Goal: Information Seeking & Learning: Find specific fact

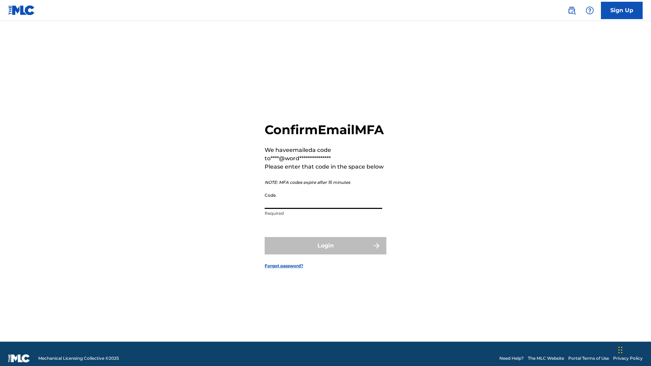
click at [296, 194] on input "Code" at bounding box center [324, 199] width 118 height 20
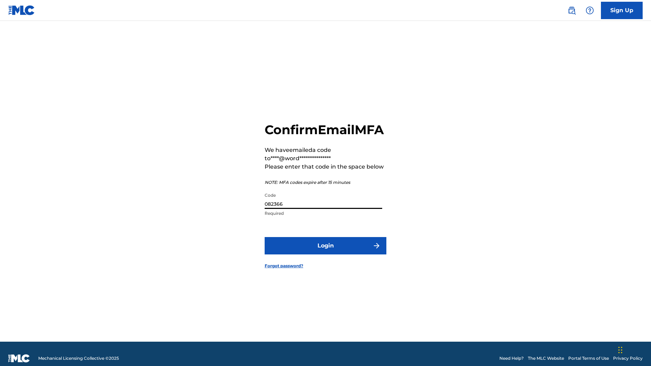
type input "082366"
click at [326, 250] on button "Login" at bounding box center [326, 245] width 122 height 17
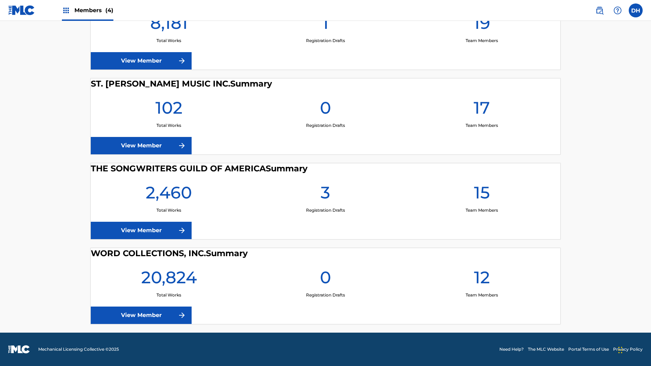
scroll to position [275, 0]
click at [100, 307] on link "View Member" at bounding box center [141, 315] width 101 height 17
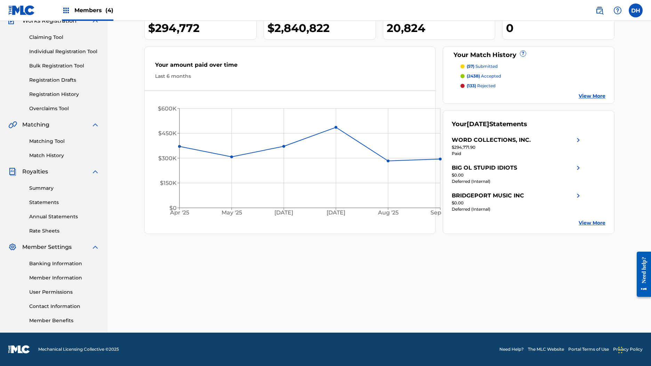
scroll to position [128, 0]
click at [51, 138] on link "Matching Tool" at bounding box center [64, 141] width 70 height 7
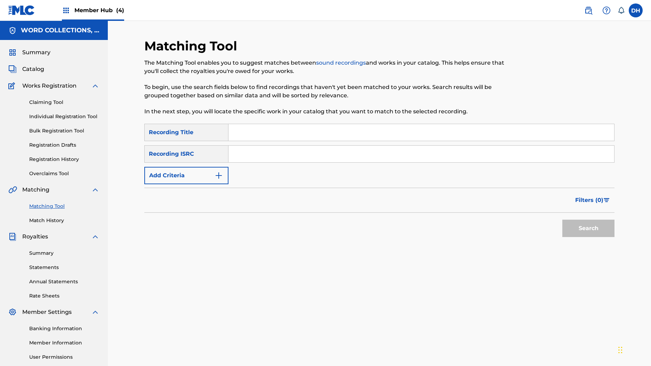
drag, startPoint x: 270, startPoint y: 145, endPoint x: 266, endPoint y: 149, distance: 5.7
click at [270, 141] on input "Search Form" at bounding box center [421, 132] width 386 height 17
click at [209, 184] on button "Add Criteria" at bounding box center [186, 175] width 84 height 17
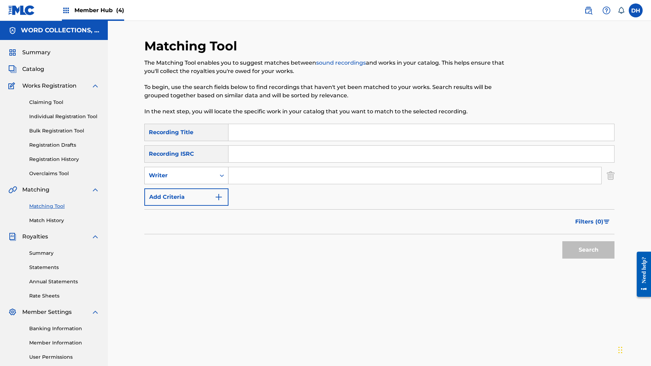
click at [208, 182] on div "Writer" at bounding box center [180, 175] width 71 height 13
drag, startPoint x: 201, startPoint y: 215, endPoint x: 210, endPoint y: 211, distance: 10.2
click at [201, 202] on div "Recording Artist" at bounding box center [186, 192] width 83 height 17
click at [283, 184] on input "Search Form" at bounding box center [414, 175] width 373 height 17
type input "dogwood"
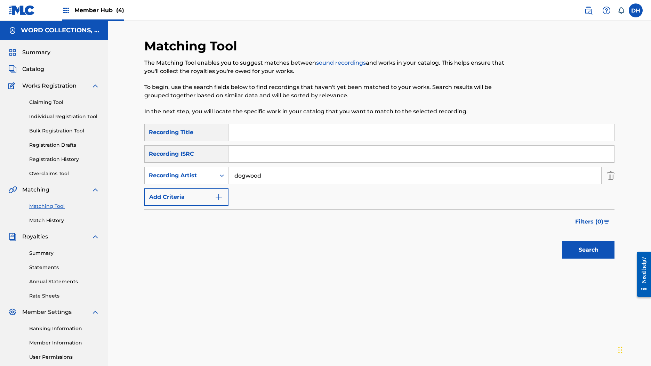
click at [610, 259] on button "Search" at bounding box center [588, 249] width 52 height 17
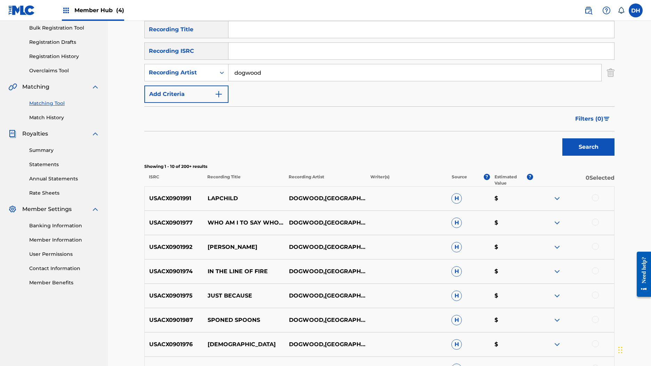
scroll to position [98, 0]
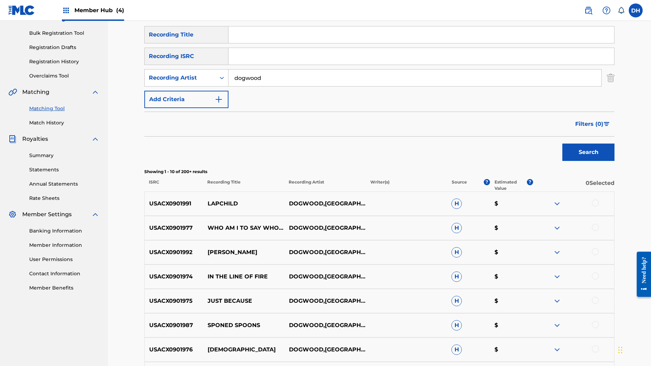
click at [265, 43] on input "Search Form" at bounding box center [421, 34] width 386 height 17
click at [610, 161] on button "Search" at bounding box center [588, 152] width 52 height 17
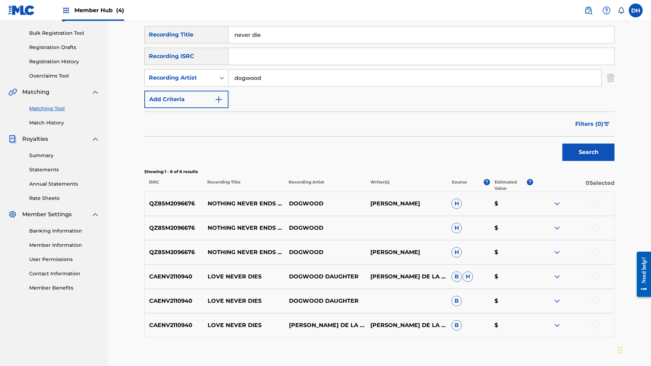
drag, startPoint x: 275, startPoint y: 53, endPoint x: 222, endPoint y: 44, distance: 53.5
click at [222, 43] on div "SearchWithCriteria013c9f02-749f-442a-a2d8-56f02231bdd4 Recording Title never die" at bounding box center [379, 34] width 470 height 17
click at [610, 161] on button "Search" at bounding box center [588, 152] width 52 height 17
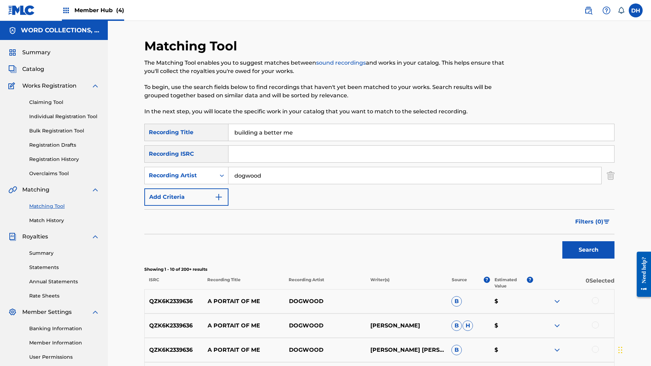
scroll to position [0, 0]
drag, startPoint x: 280, startPoint y: 146, endPoint x: 187, endPoint y: 123, distance: 96.0
click at [187, 123] on div "Matching Tool The Matching Tool enables you to suggest matches between sound re…" at bounding box center [379, 311] width 470 height 547
type input "all hands on deck"
click at [610, 259] on button "Search" at bounding box center [588, 249] width 52 height 17
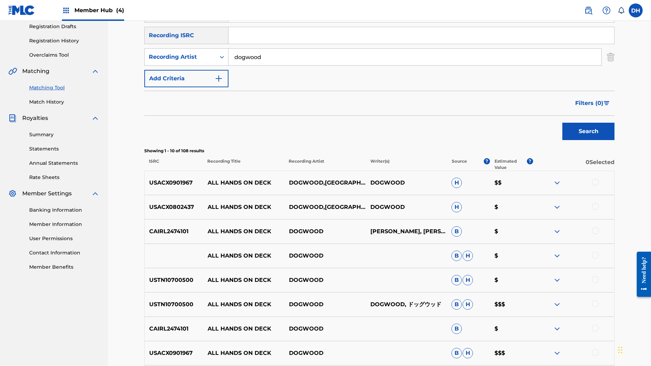
scroll to position [119, 0]
click at [177, 187] on p "USACX0901967" at bounding box center [174, 183] width 58 height 8
copy p "USACX0901967"
click at [274, 44] on input "Search Form" at bounding box center [421, 35] width 386 height 17
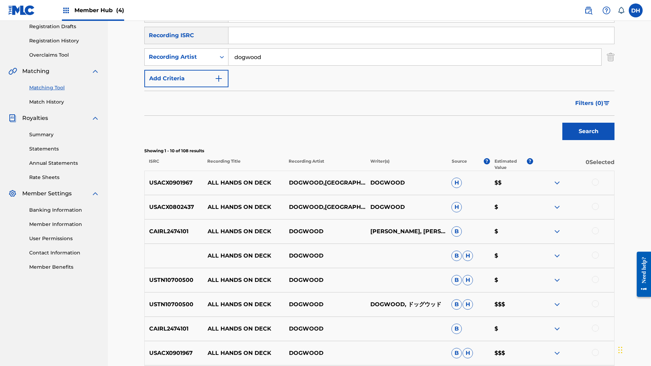
paste input "USACX0901967"
click at [169, 211] on p "USACX0802437" at bounding box center [174, 207] width 58 height 8
copy p "USACX0802437"
click at [302, 44] on input "USACX0901967" at bounding box center [421, 35] width 386 height 17
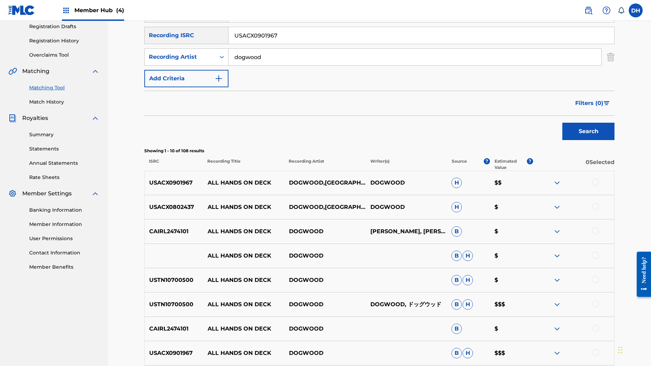
paste input "USACX0802437"
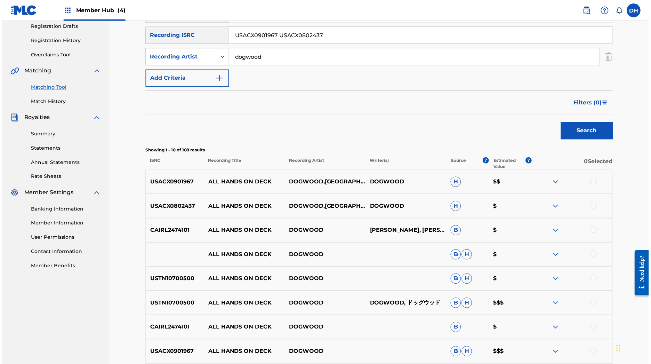
scroll to position [77, 0]
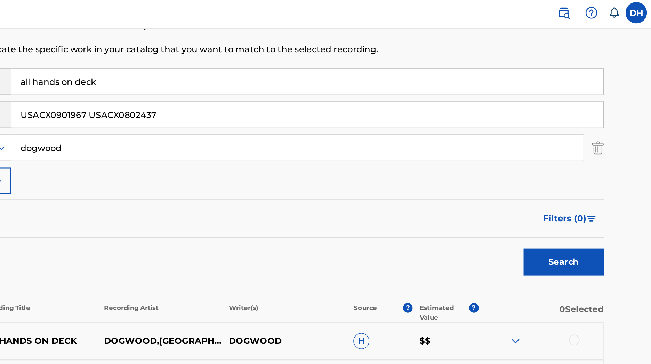
type input "USACX0901967 USACX0802437"
click at [562, 182] on button "Search" at bounding box center [588, 172] width 52 height 17
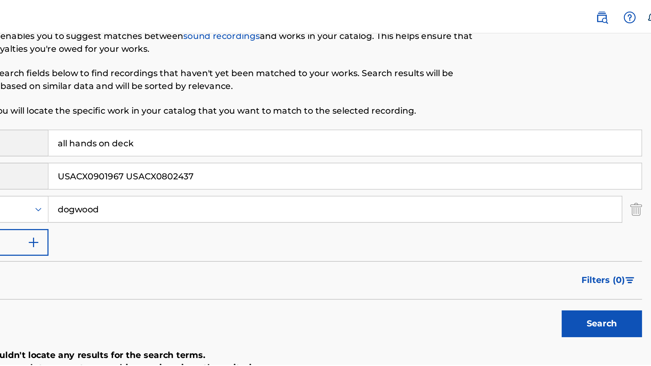
scroll to position [0, 0]
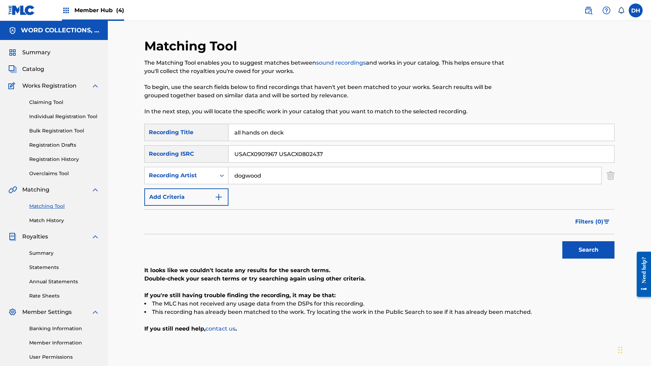
click at [610, 259] on button "Search" at bounding box center [588, 249] width 52 height 17
drag, startPoint x: 277, startPoint y: 149, endPoint x: 171, endPoint y: 145, distance: 106.2
click at [171, 141] on div "SearchWithCriteria013c9f02-749f-442a-a2d8-56f02231bdd4 Recording Title all hand…" at bounding box center [379, 132] width 470 height 17
drag, startPoint x: 284, startPoint y: 198, endPoint x: 166, endPoint y: 188, distance: 118.6
click at [166, 188] on div "SearchWithCriteria013c9f02-749f-442a-a2d8-56f02231bdd4 Recording Title SearchWi…" at bounding box center [379, 165] width 470 height 82
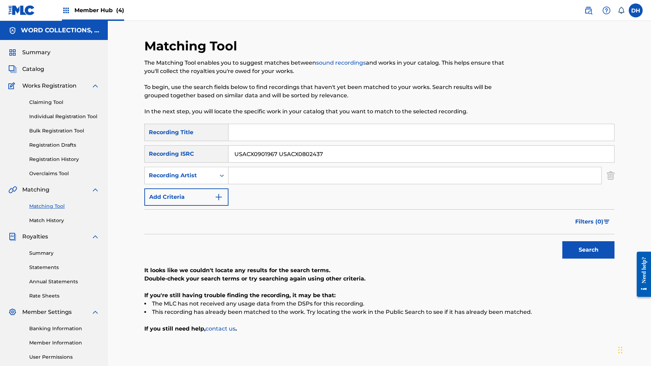
drag, startPoint x: 347, startPoint y: 172, endPoint x: 206, endPoint y: 164, distance: 140.8
click at [206, 163] on div "SearchWithCriteriabbe55736-7a4d-405f-8417-68b1ae97e8d7 Recording ISRC USACX0901…" at bounding box center [379, 153] width 470 height 17
click at [322, 162] on input "USACX0901967 USACX0802437" at bounding box center [421, 154] width 386 height 17
drag, startPoint x: 291, startPoint y: 173, endPoint x: 401, endPoint y: 175, distance: 110.6
click at [402, 162] on input "USACX0901967 USACX0802437" at bounding box center [421, 154] width 386 height 17
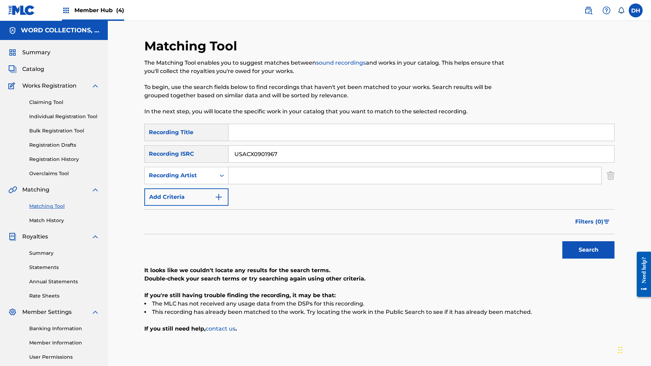
click at [610, 259] on button "Search" at bounding box center [588, 249] width 52 height 17
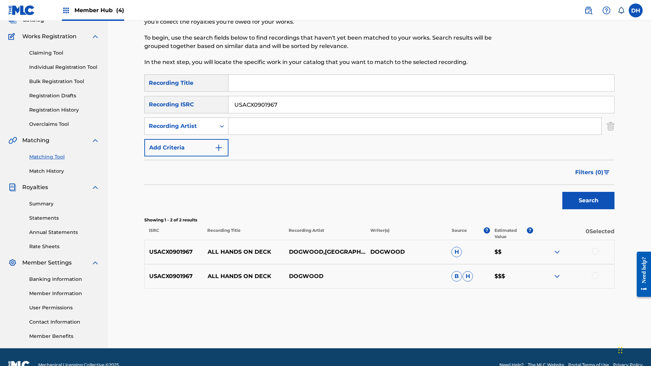
scroll to position [48, 0]
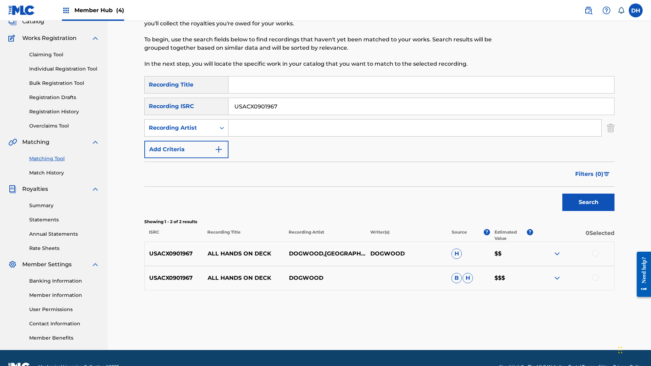
drag, startPoint x: 318, startPoint y: 126, endPoint x: 197, endPoint y: 112, distance: 121.5
click at [175, 111] on div "SearchWithCriteria013c9f02-749f-442a-a2d8-56f02231bdd4 Recording Title SearchWi…" at bounding box center [379, 117] width 470 height 82
paste input "USACX0802437"
drag, startPoint x: 292, startPoint y: 125, endPoint x: 199, endPoint y: 111, distance: 94.2
click at [199, 111] on div "SearchWithCriteria013c9f02-749f-442a-a2d8-56f02231bdd4 Recording Title SearchWi…" at bounding box center [379, 117] width 470 height 82
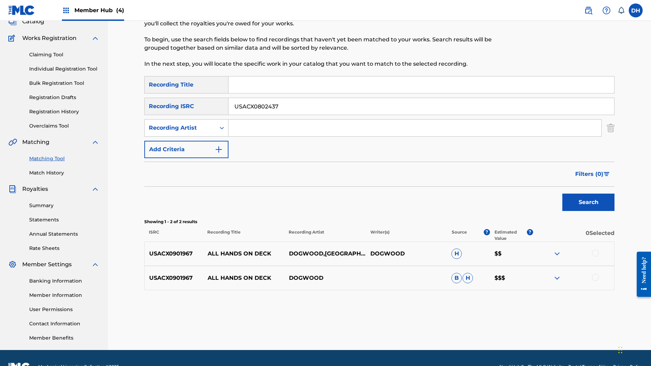
type input "USACX0802437"
click at [610, 211] on button "Search" at bounding box center [588, 202] width 52 height 17
click at [603, 178] on span "Filters ( 0 )" at bounding box center [589, 174] width 28 height 8
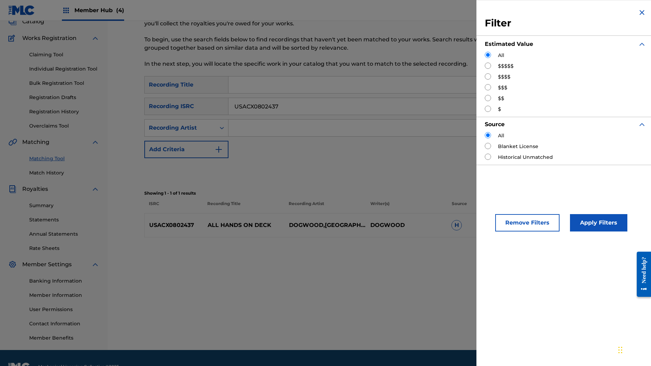
click at [485, 80] on input "Search Form" at bounding box center [488, 76] width 6 height 6
radio input "true"
click at [485, 90] on input "Search Form" at bounding box center [488, 87] width 6 height 6
radio input "true"
click at [570, 232] on button "Apply Filters" at bounding box center [598, 222] width 57 height 17
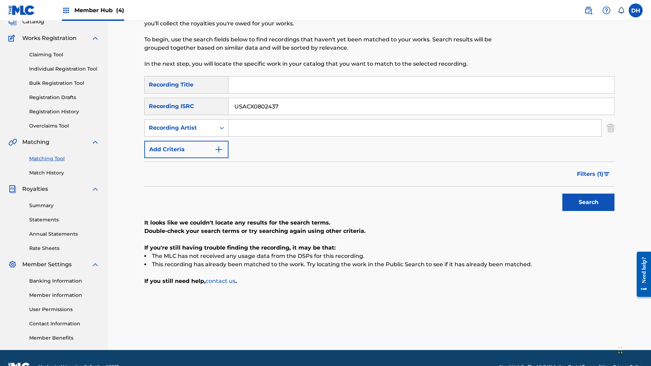
drag, startPoint x: 266, startPoint y: 123, endPoint x: 188, endPoint y: 107, distance: 79.2
click at [199, 110] on div "SearchWithCriteria013c9f02-749f-442a-a2d8-56f02231bdd4 Recording Title SearchWi…" at bounding box center [379, 117] width 470 height 82
click at [258, 136] on input "Search Form" at bounding box center [414, 128] width 373 height 17
type input "dogwood"
click at [610, 211] on button "Search" at bounding box center [588, 202] width 52 height 17
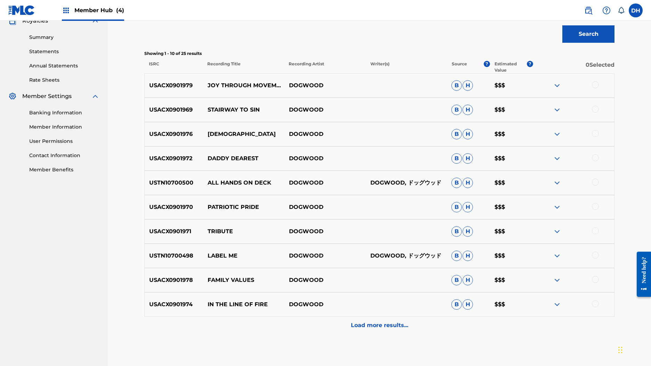
scroll to position [217, 0]
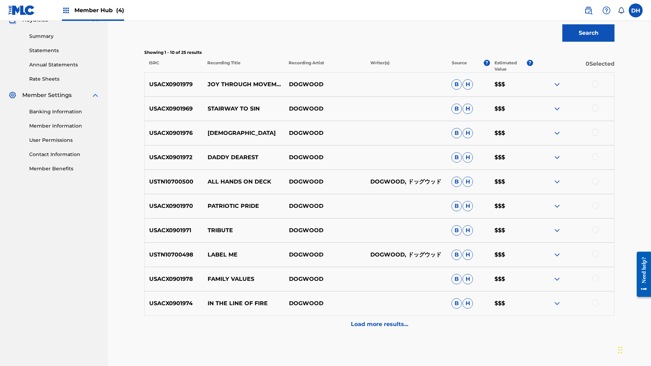
click at [561, 137] on img at bounding box center [557, 133] width 8 height 8
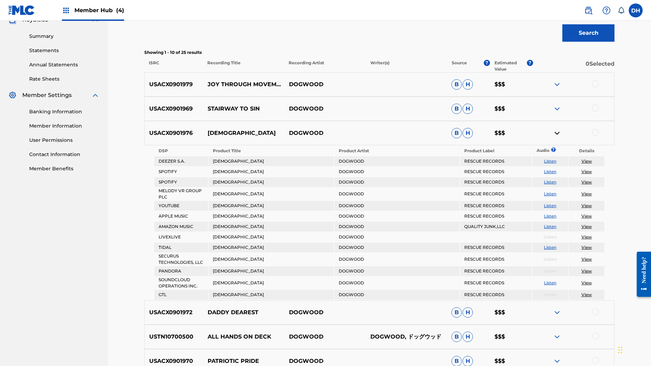
click at [561, 137] on img at bounding box center [557, 133] width 8 height 8
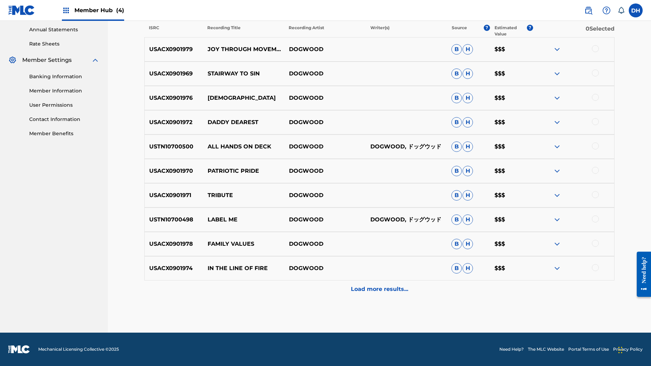
scroll to position [360, 0]
click at [433, 281] on div "Load more results..." at bounding box center [379, 289] width 470 height 17
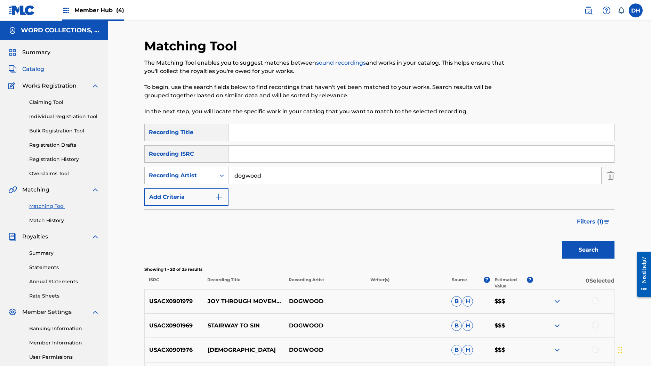
scroll to position [0, 0]
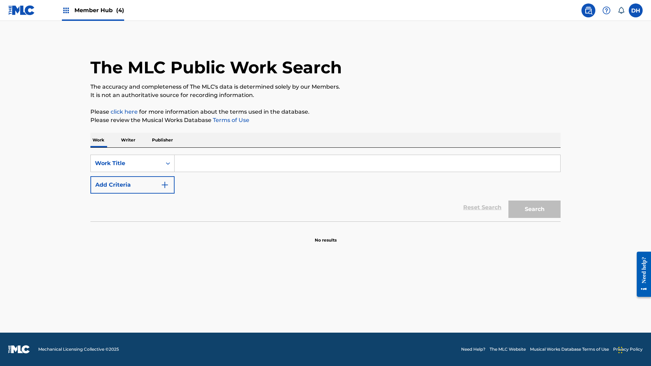
click at [184, 172] on input "Search Form" at bounding box center [368, 163] width 386 height 17
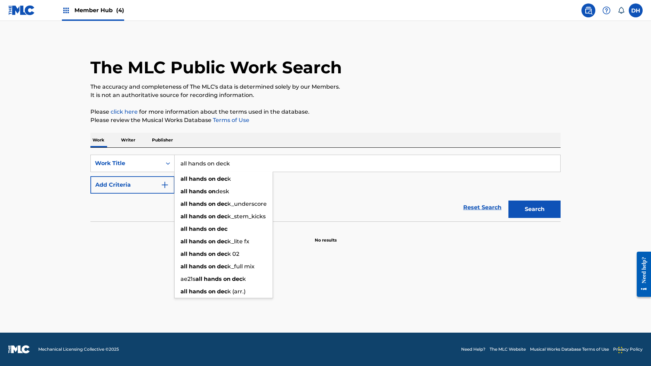
type input "all hands on deck"
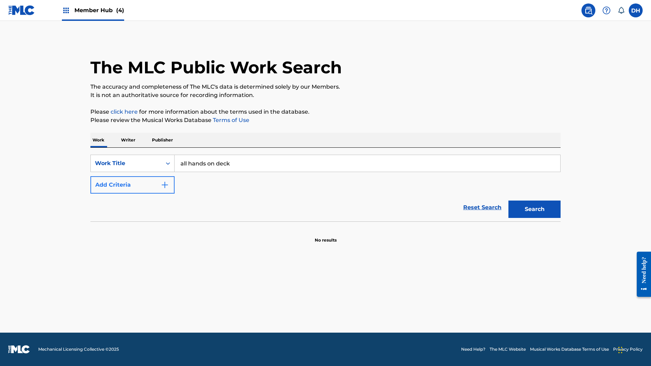
click at [136, 194] on button "Add Criteria" at bounding box center [132, 184] width 84 height 17
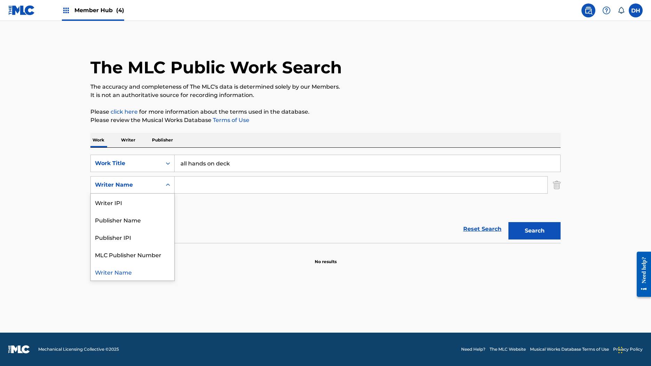
click at [131, 192] on div "Writer Name" at bounding box center [126, 184] width 71 height 13
click at [179, 193] on input "Search Form" at bounding box center [361, 185] width 373 height 17
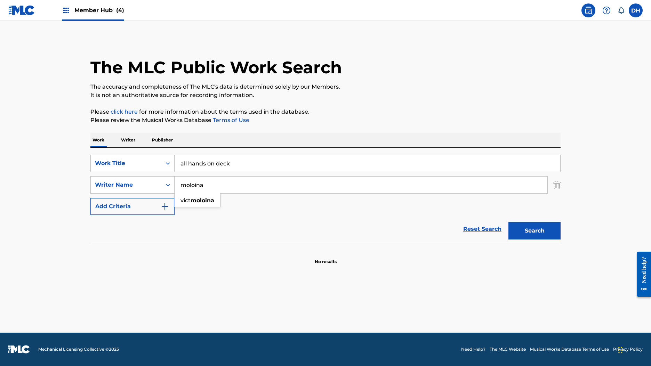
click at [561, 240] on button "Search" at bounding box center [534, 230] width 52 height 17
type input "molina"
click at [561, 240] on button "Search" at bounding box center [534, 230] width 52 height 17
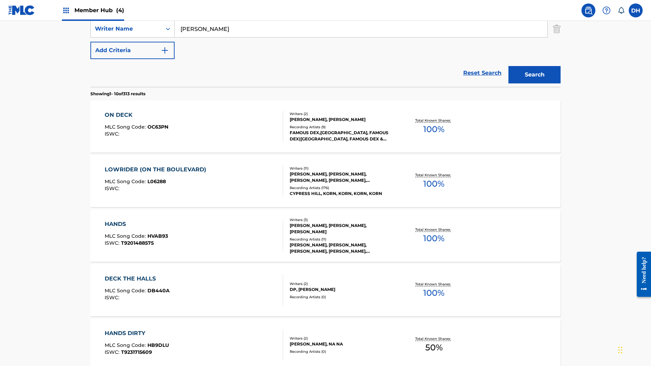
scroll to position [160, 0]
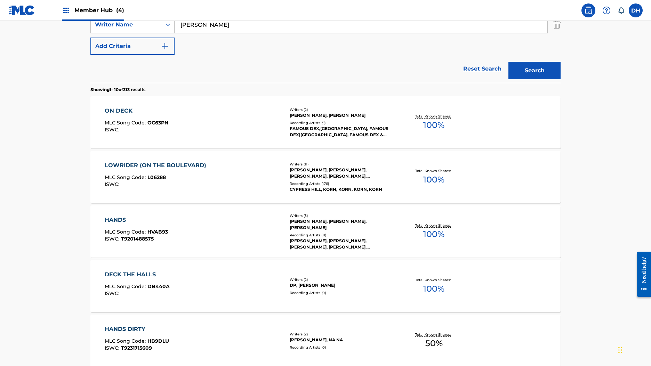
drag, startPoint x: 605, startPoint y: 49, endPoint x: 563, endPoint y: 49, distance: 41.7
click at [561, 33] on img "Search Form" at bounding box center [557, 24] width 8 height 17
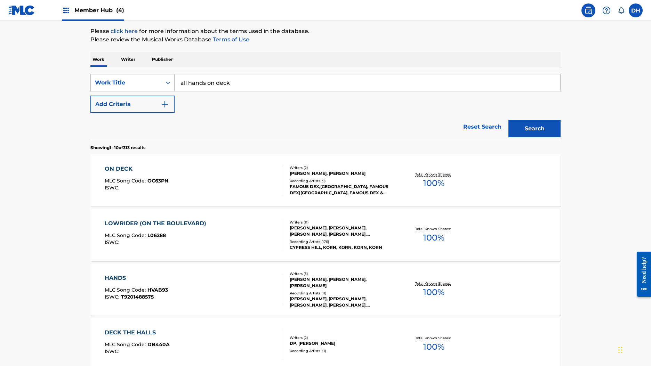
scroll to position [80, 0]
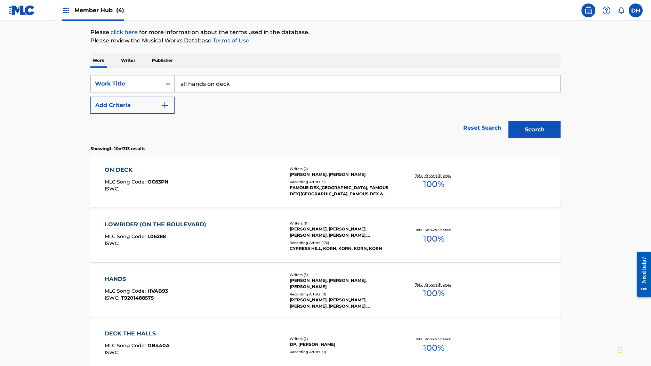
click at [120, 88] on div "Work Title" at bounding box center [126, 84] width 63 height 8
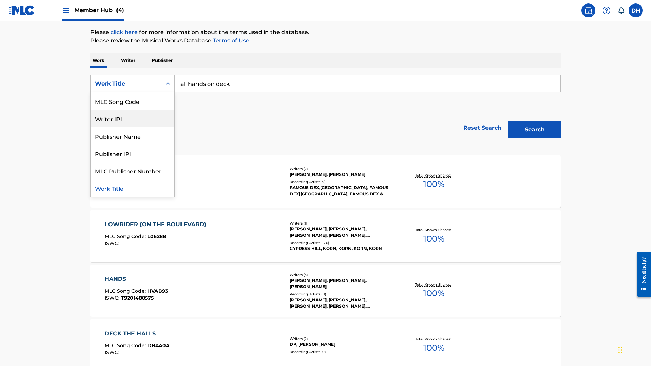
scroll to position [0, 0]
click at [104, 110] on div "Writer Name" at bounding box center [132, 101] width 83 height 17
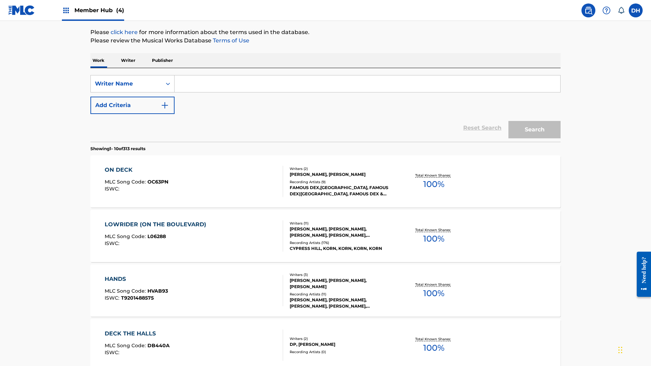
drag, startPoint x: 238, startPoint y: 105, endPoint x: 321, endPoint y: 117, distance: 84.0
click at [238, 92] on input "Search Form" at bounding box center [368, 83] width 386 height 17
paste input "Jayce Molina"
click at [561, 138] on button "Search" at bounding box center [534, 129] width 52 height 17
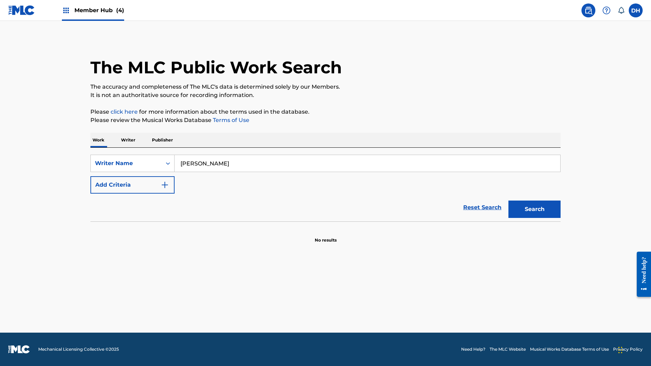
click at [190, 172] on input "Jayce Molina" at bounding box center [368, 163] width 386 height 17
paste input "Hagquist"
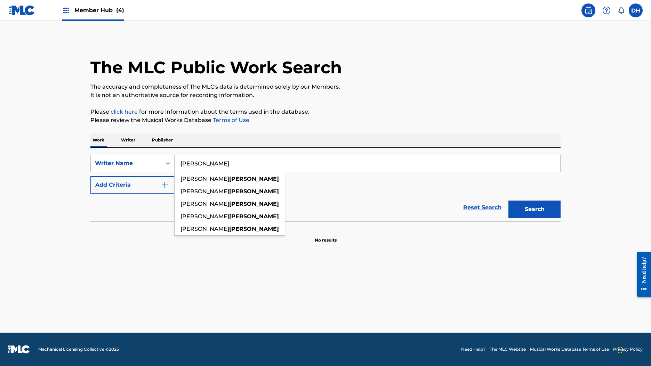
click at [561, 218] on button "Search" at bounding box center [534, 209] width 52 height 17
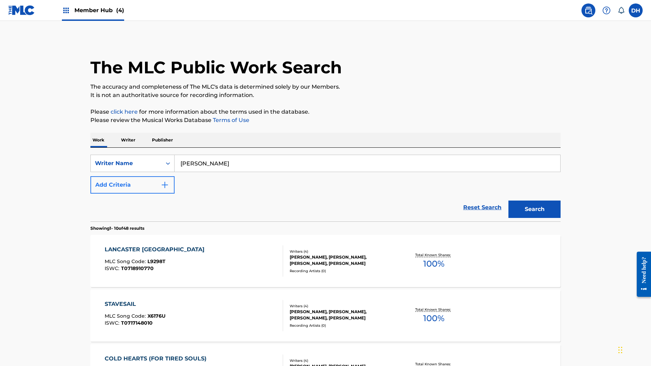
click at [127, 194] on button "Add Criteria" at bounding box center [132, 184] width 84 height 17
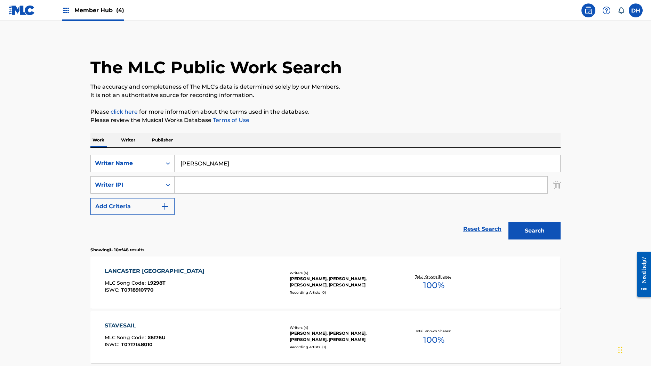
drag, startPoint x: 181, startPoint y: 185, endPoint x: 189, endPoint y: 184, distance: 8.5
click at [181, 172] on input "Hagquist" at bounding box center [368, 163] width 386 height 17
type input "Hagquist the good times"
drag, startPoint x: 101, startPoint y: 198, endPoint x: 111, endPoint y: 195, distance: 11.2
click at [101, 198] on div "SearchWithCriteria8c068c7e-feab-42d5-bb50-36af1120bbac Writer Name Hagquist the…" at bounding box center [325, 185] width 470 height 61
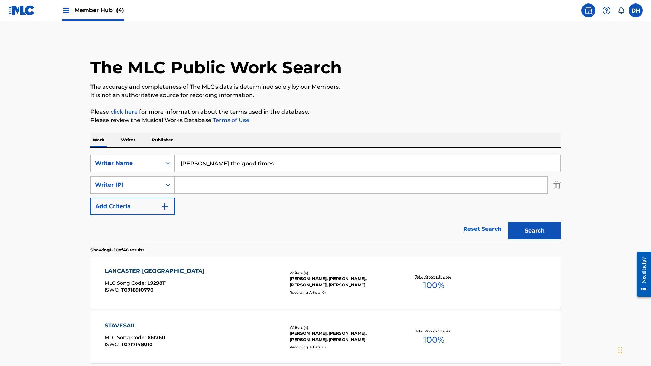
click at [115, 168] on div "Writer Name" at bounding box center [126, 163] width 63 height 8
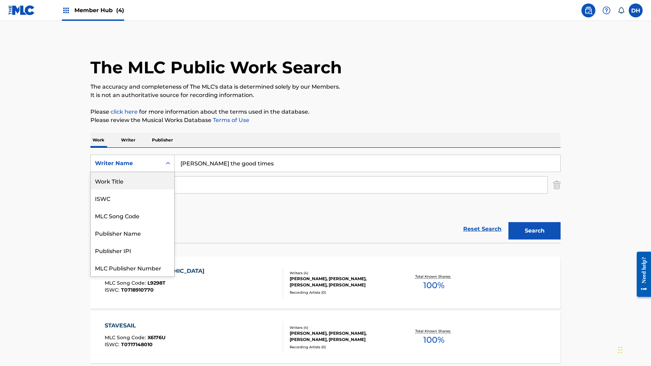
click at [91, 190] on div "Work Title" at bounding box center [132, 180] width 83 height 17
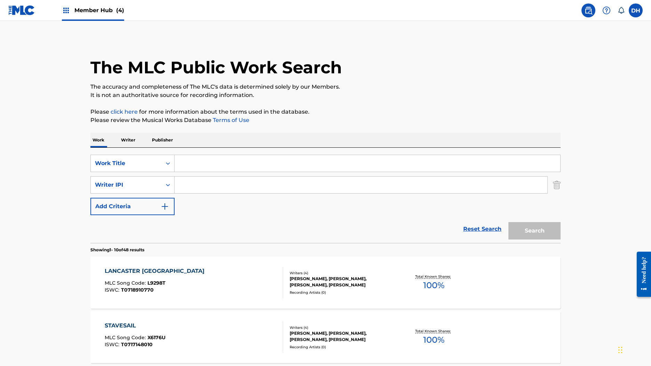
click at [192, 172] on input "Search Form" at bounding box center [368, 163] width 386 height 17
paste input "Hagquist the good times"
drag, startPoint x: 179, startPoint y: 183, endPoint x: 124, endPoint y: 176, distance: 55.4
click at [124, 172] on div "SearchWithCriteria677a5a43-4f0b-4d95-b80f-2a5ac4e784d0 Work Title Hagquist the …" at bounding box center [325, 163] width 470 height 17
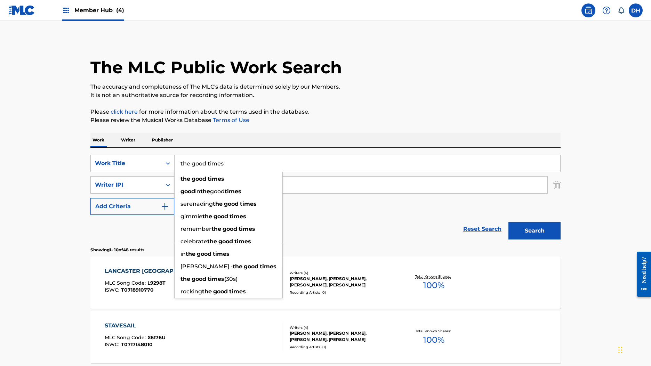
type input "the good times"
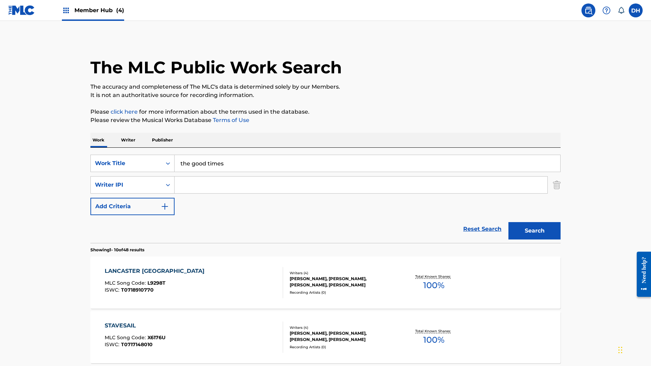
click at [275, 193] on input "Search Form" at bounding box center [361, 185] width 373 height 17
paste input "Hagquist the good times"
drag, startPoint x: 240, startPoint y: 210, endPoint x: 292, endPoint y: 212, distance: 52.5
click at [292, 193] on input "Hagquist the good times" at bounding box center [361, 185] width 373 height 17
type input "Hagquist"
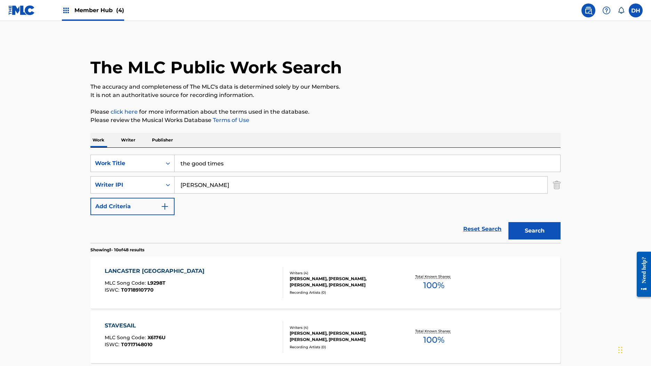
click at [561, 240] on button "Search" at bounding box center [534, 230] width 52 height 17
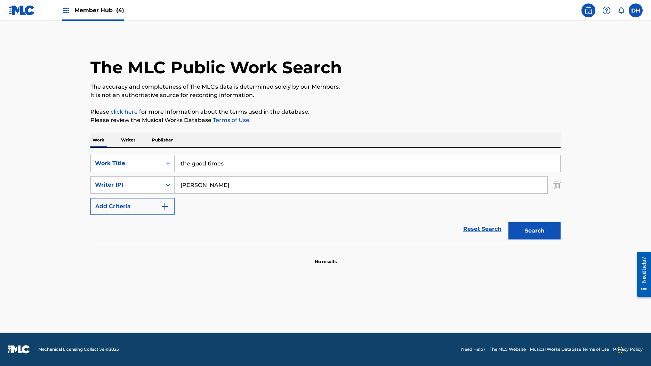
drag, startPoint x: 216, startPoint y: 210, endPoint x: 161, endPoint y: 202, distance: 55.5
click at [175, 193] on input "Hagquist" at bounding box center [361, 185] width 373 height 17
click at [561, 240] on button "Search" at bounding box center [534, 230] width 52 height 17
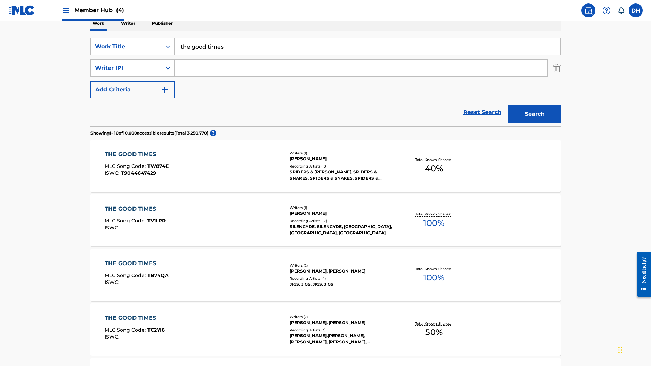
scroll to position [120, 0]
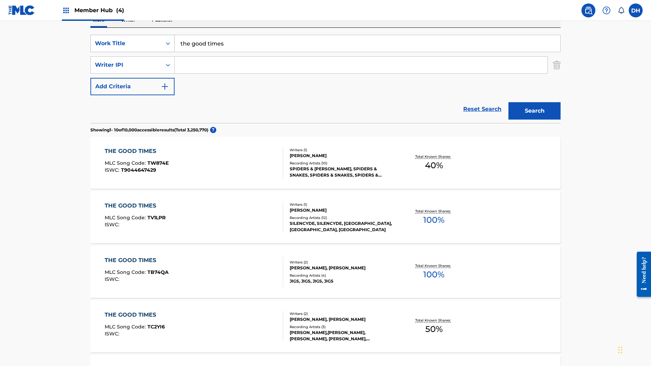
drag, startPoint x: 182, startPoint y: 62, endPoint x: 141, endPoint y: 56, distance: 42.2
click at [141, 52] on div "SearchWithCriteria677a5a43-4f0b-4d95-b80f-2a5ac4e784d0 Work Title the good times" at bounding box center [325, 43] width 470 height 17
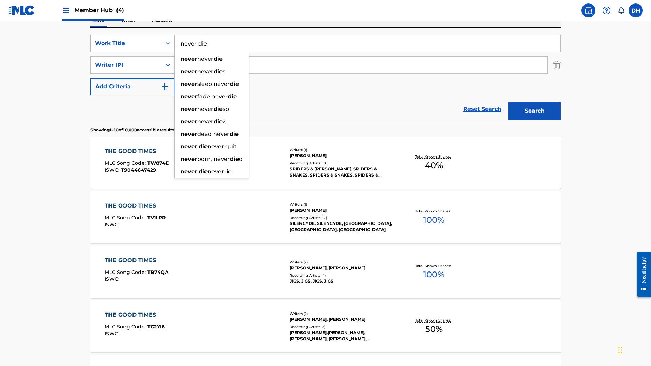
type input "never die"
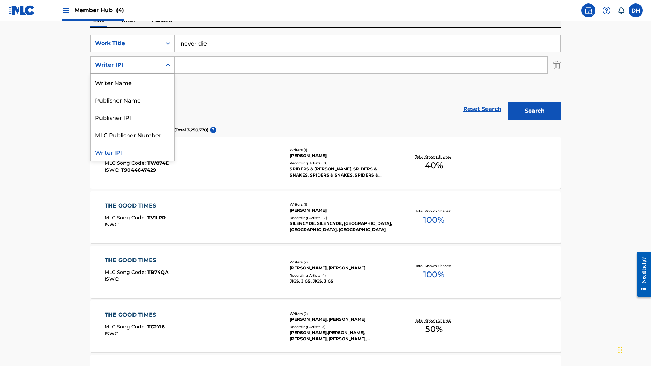
click at [162, 71] on div "Search Form" at bounding box center [168, 65] width 13 height 13
click at [132, 91] on div "Writer Name" at bounding box center [132, 82] width 83 height 17
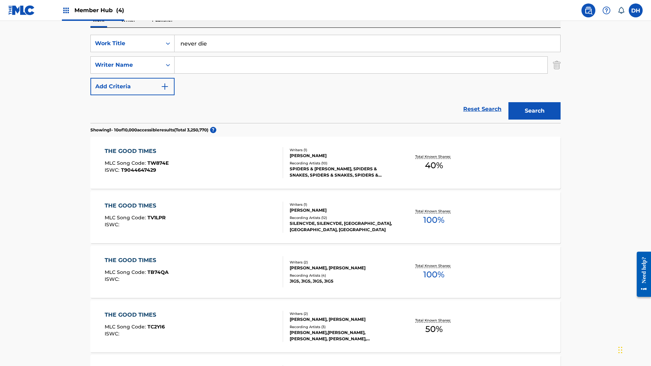
click at [175, 73] on input "Search Form" at bounding box center [361, 65] width 373 height 17
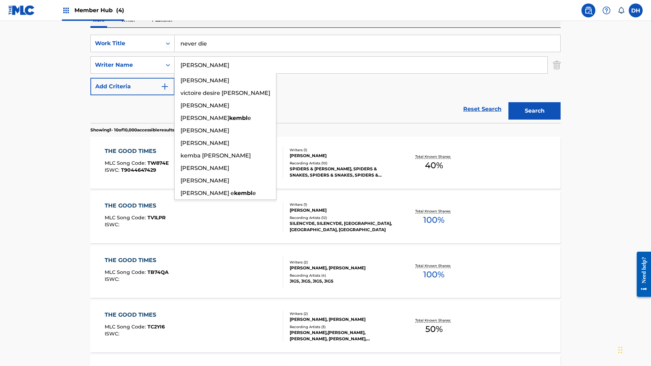
type input "kemble"
click at [561, 120] on button "Search" at bounding box center [534, 110] width 52 height 17
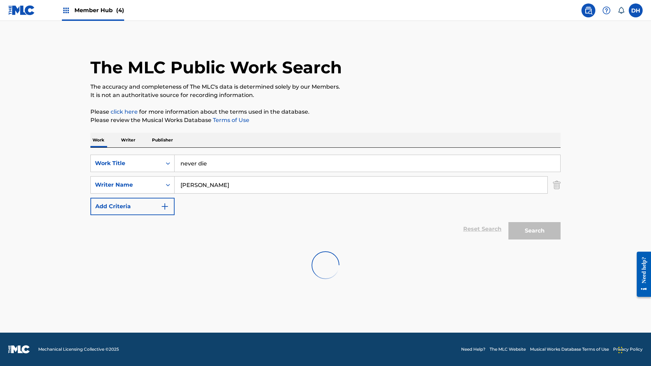
scroll to position [10, 0]
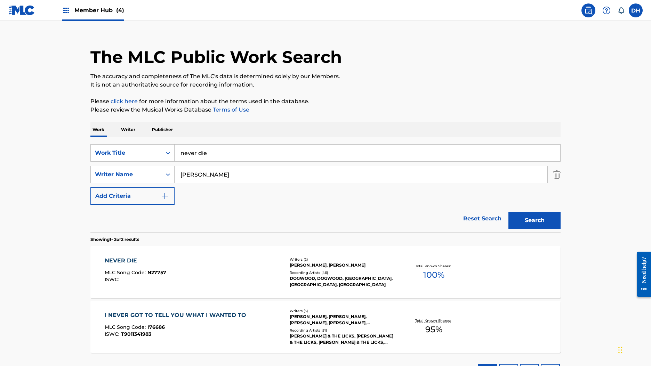
click at [243, 288] on div "NEVER DIE MLC Song Code : N27757 ISWC :" at bounding box center [194, 272] width 179 height 31
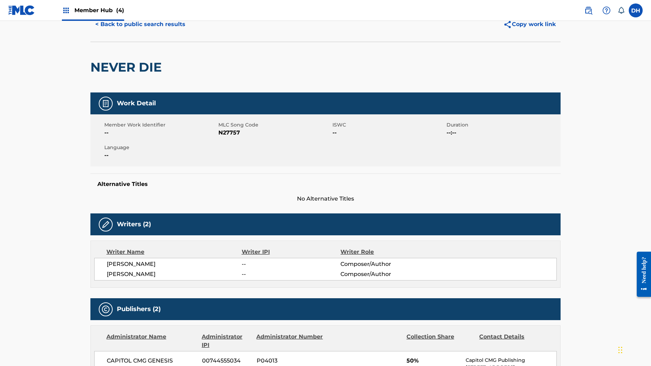
scroll to position [0, 0]
